Goal: Transaction & Acquisition: Purchase product/service

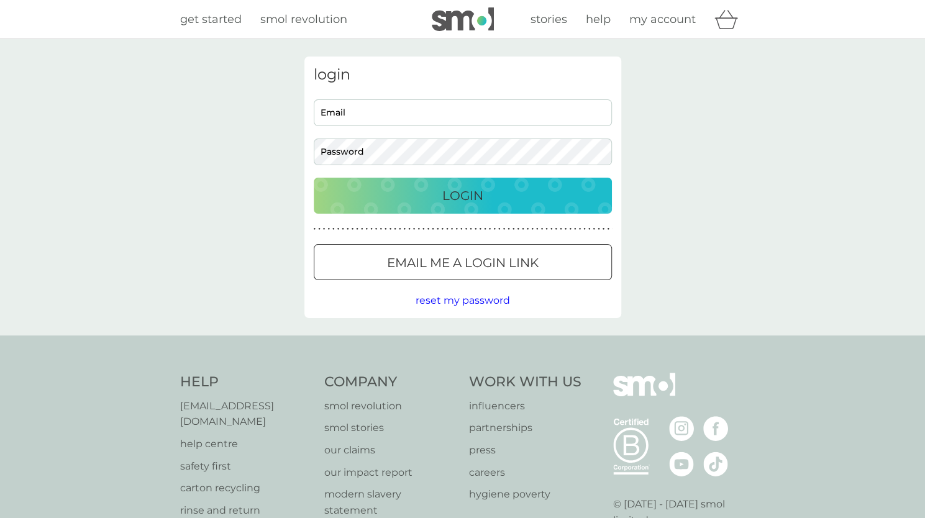
type input "[PERSON_NAME][EMAIL_ADDRESS][DOMAIN_NAME]"
click at [478, 198] on p "Login" at bounding box center [462, 196] width 41 height 20
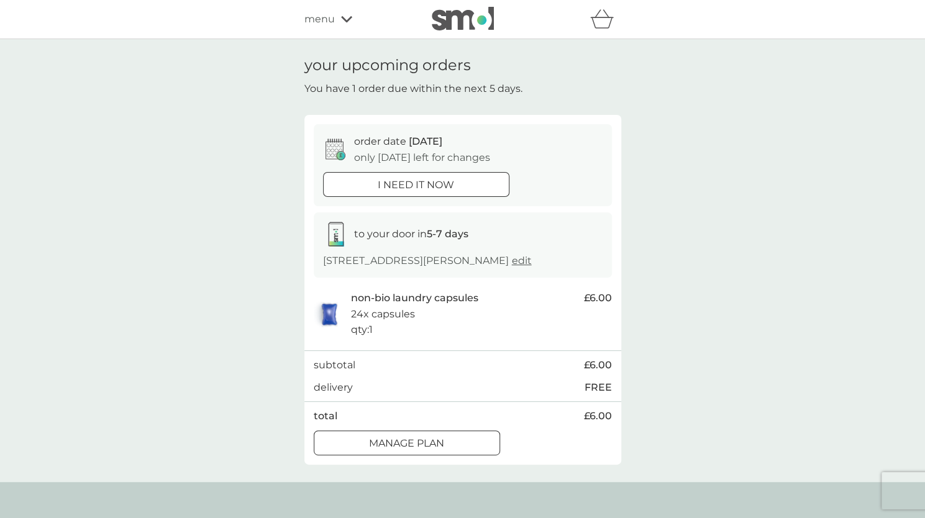
click at [388, 188] on p "i need it now" at bounding box center [416, 185] width 76 height 16
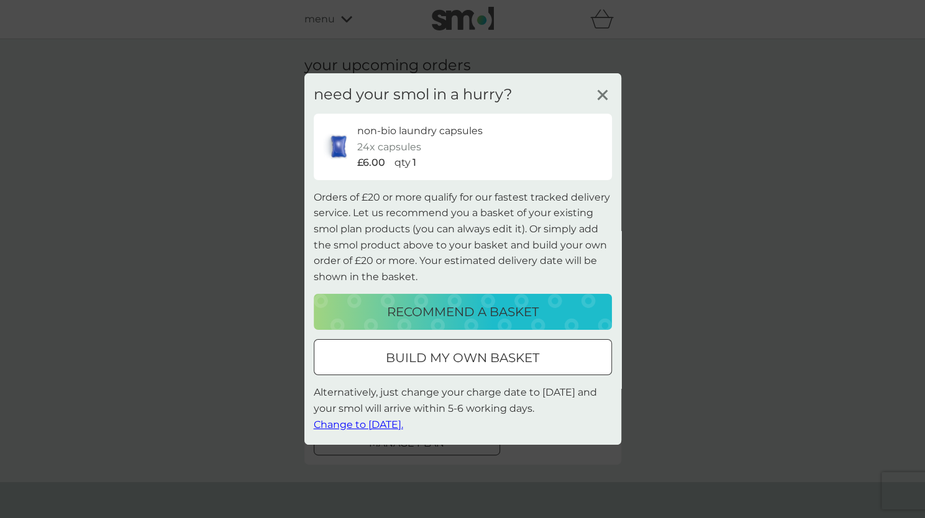
click at [427, 302] on p "recommend a basket" at bounding box center [463, 312] width 152 height 20
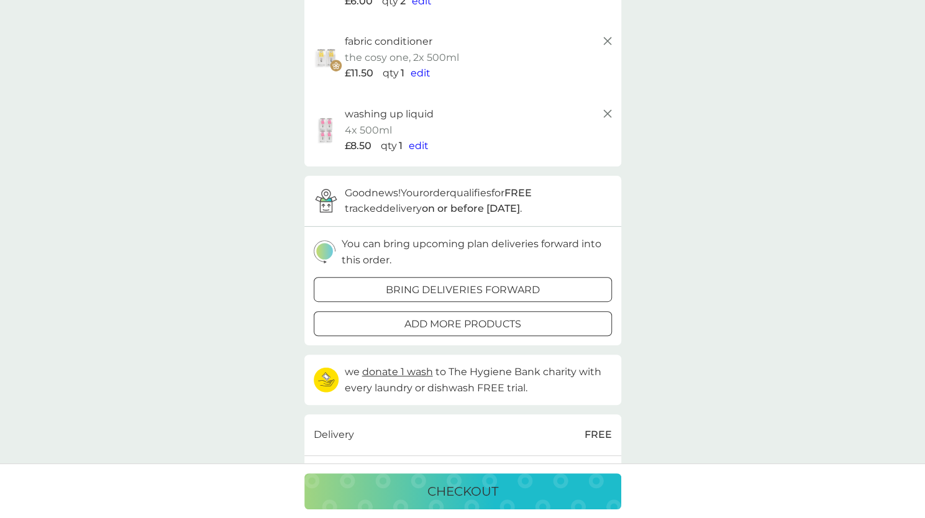
scroll to position [103, 0]
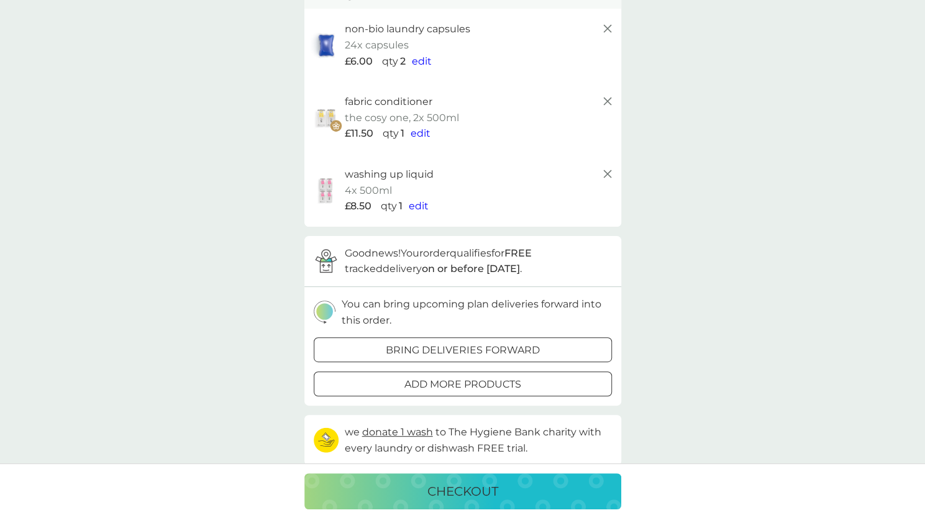
click at [606, 100] on line at bounding box center [606, 101] width 7 height 7
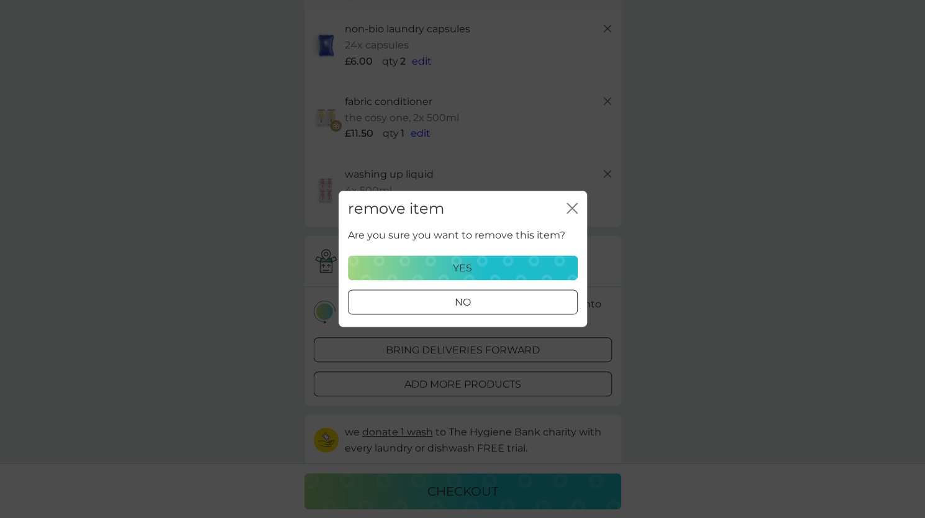
click at [506, 268] on div "yes" at bounding box center [463, 268] width 214 height 16
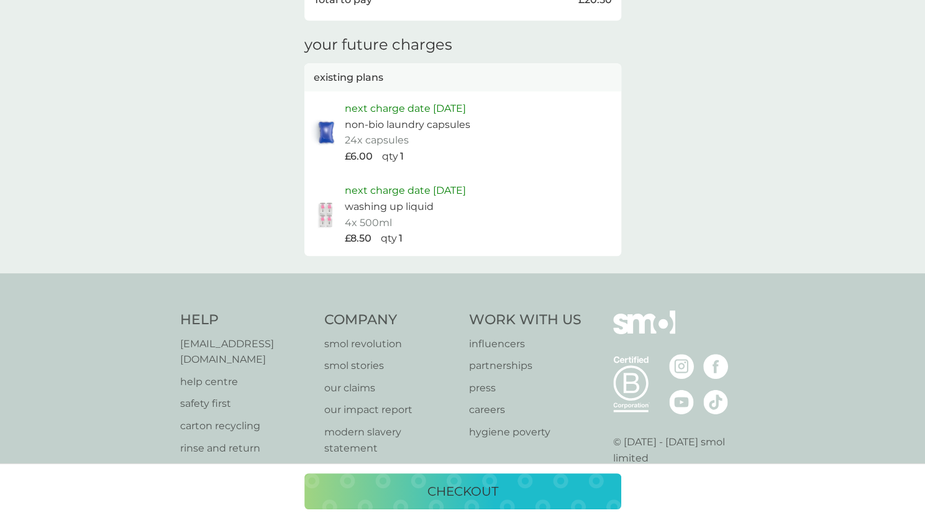
scroll to position [601, 0]
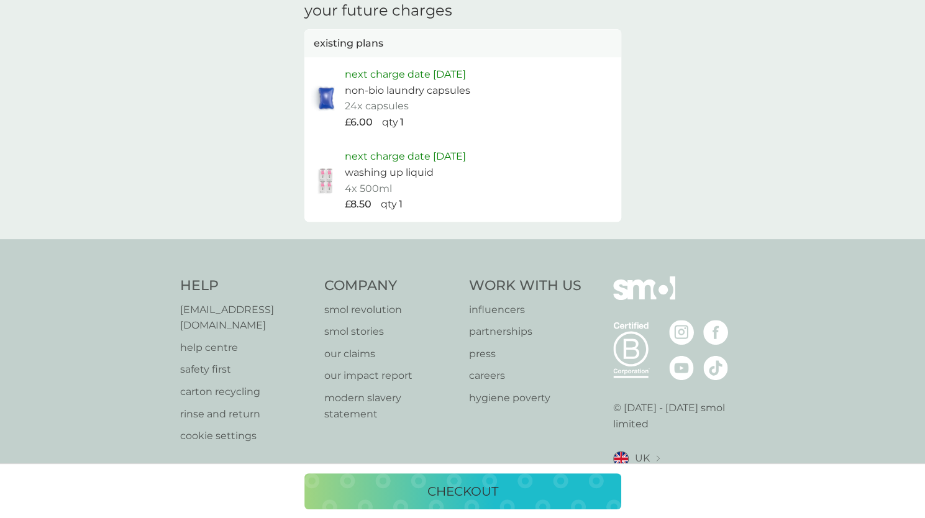
click at [495, 491] on p "checkout" at bounding box center [462, 491] width 71 height 20
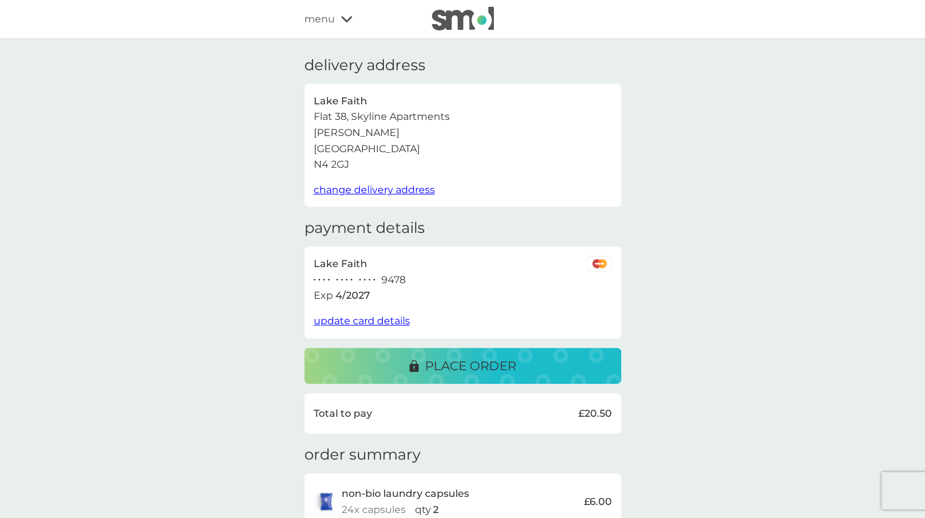
click at [499, 368] on p "place order" at bounding box center [470, 366] width 91 height 20
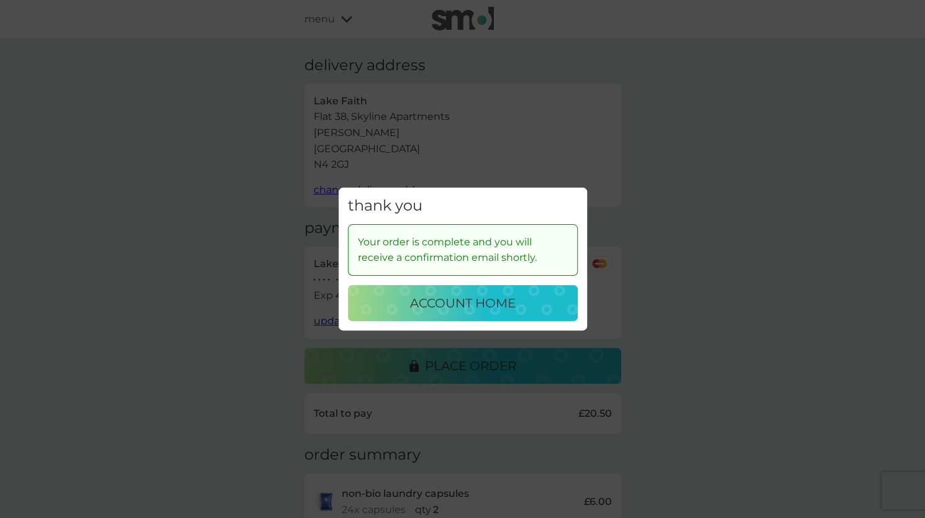
click at [482, 309] on p "account home" at bounding box center [463, 303] width 106 height 20
